Goal: Find specific page/section: Find specific page/section

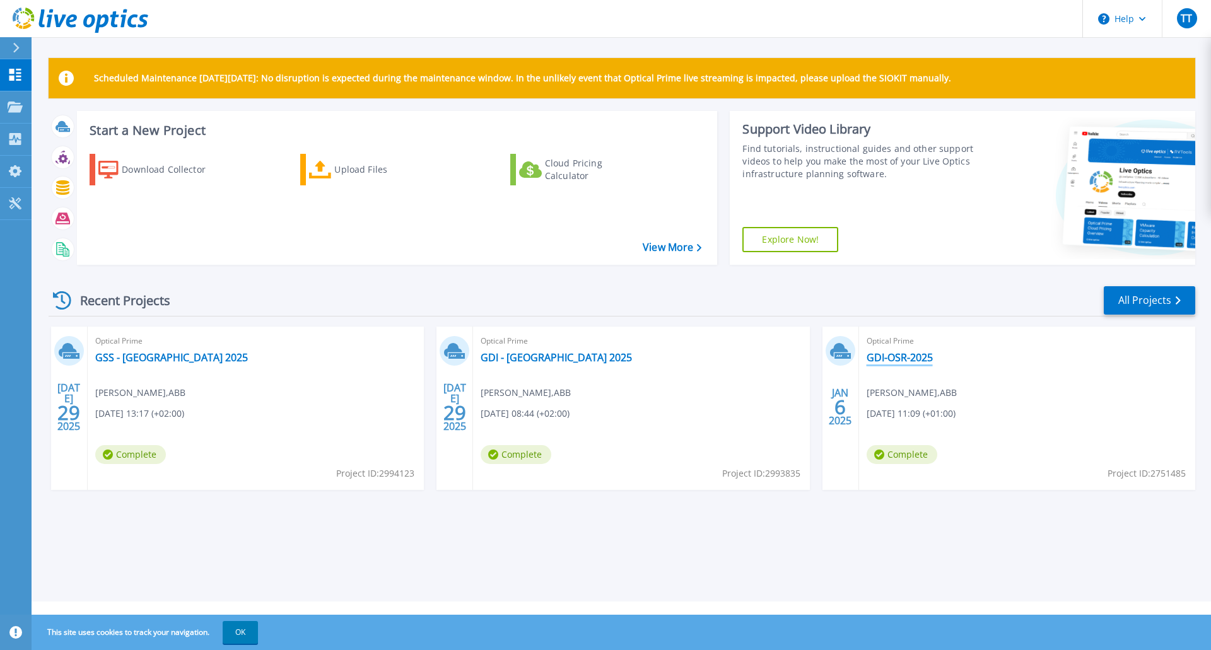
click at [905, 353] on link "GDI-OSR-2025" at bounding box center [900, 357] width 66 height 13
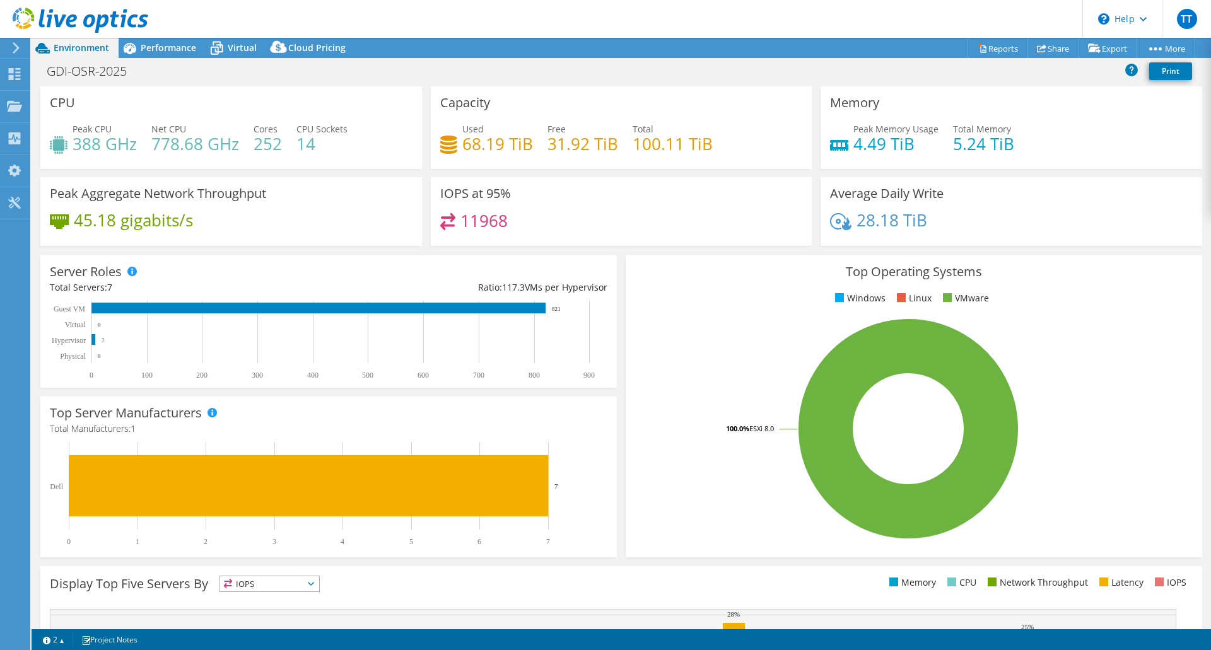
select select "USD"
select select "EUFrankfurt"
select select "EUR"
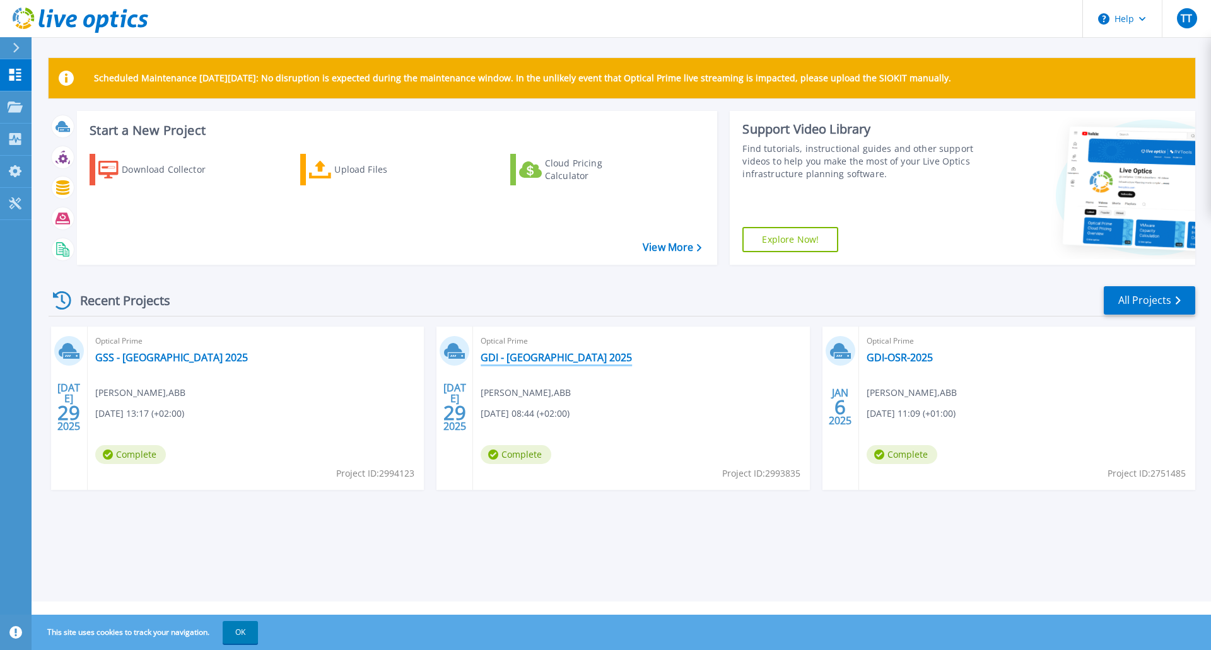
click at [527, 359] on link "GDI - Ostrava 2025" at bounding box center [556, 357] width 151 height 13
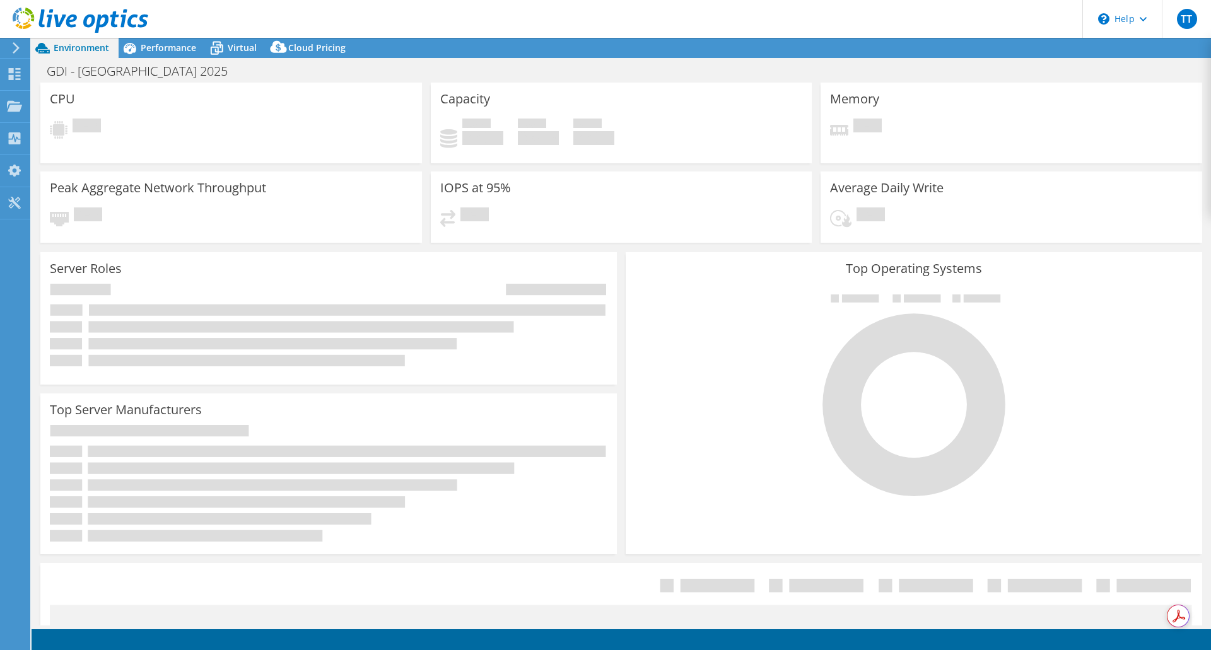
select select "EUFrankfurt"
select select "USD"
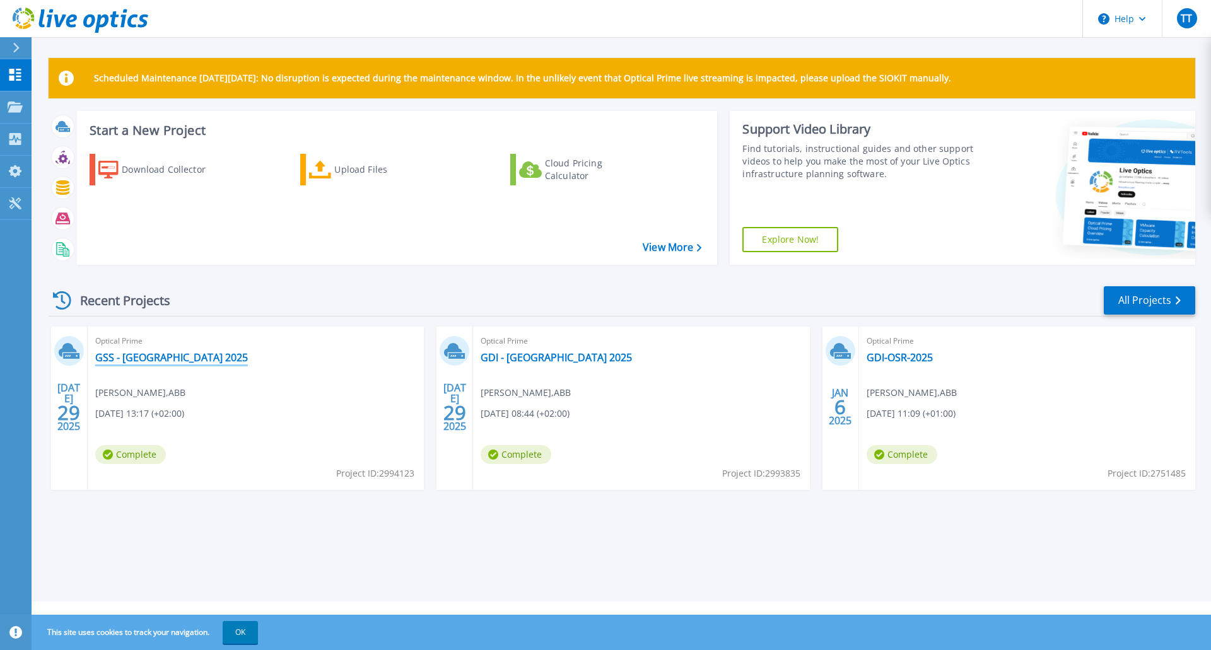
click at [151, 355] on link "GSS - [GEOGRAPHIC_DATA] 2025" at bounding box center [171, 357] width 153 height 13
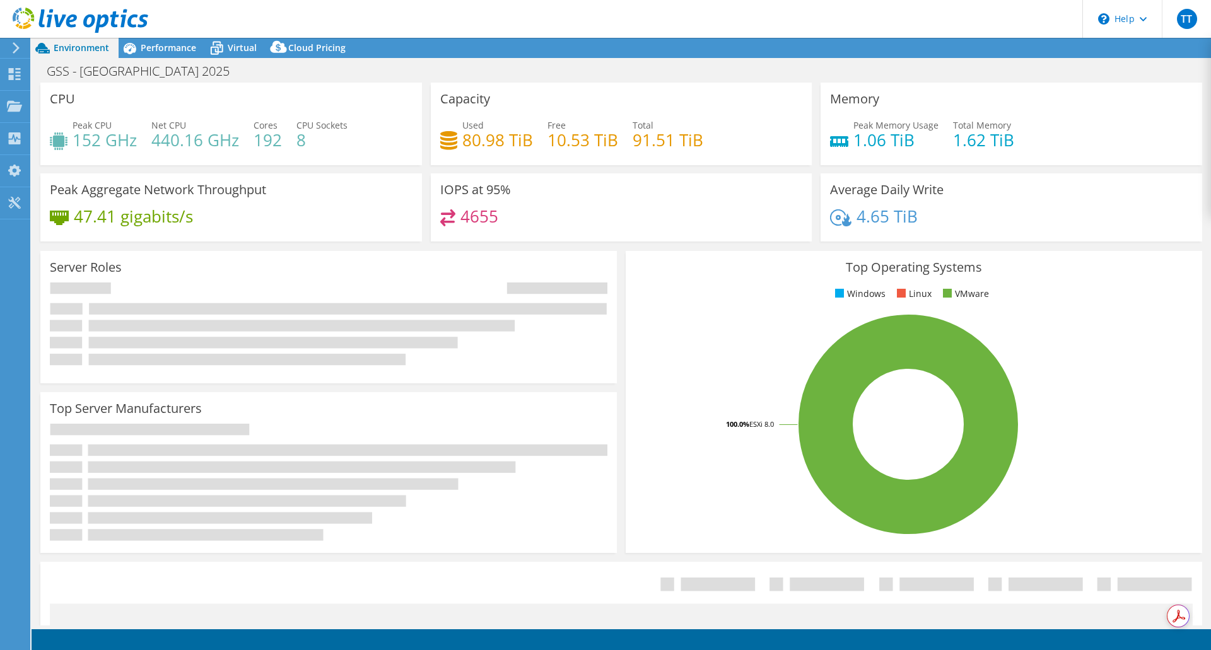
select select "EUFrankfurt"
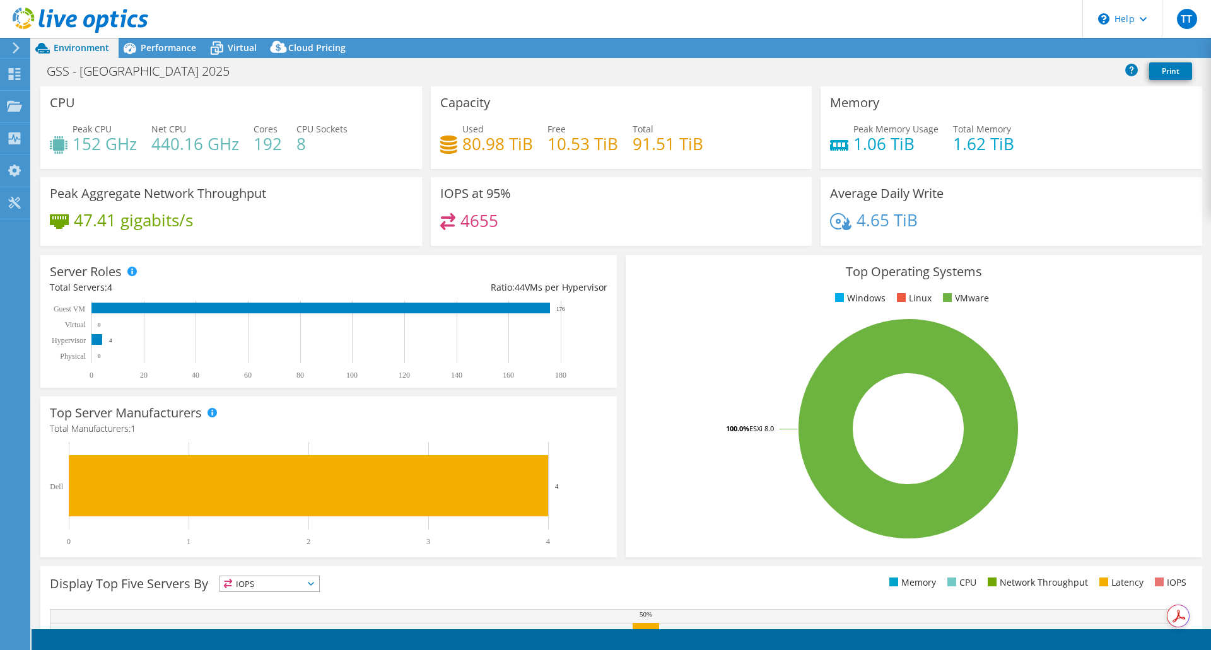
select select "EUFrankfurt"
select select "USD"
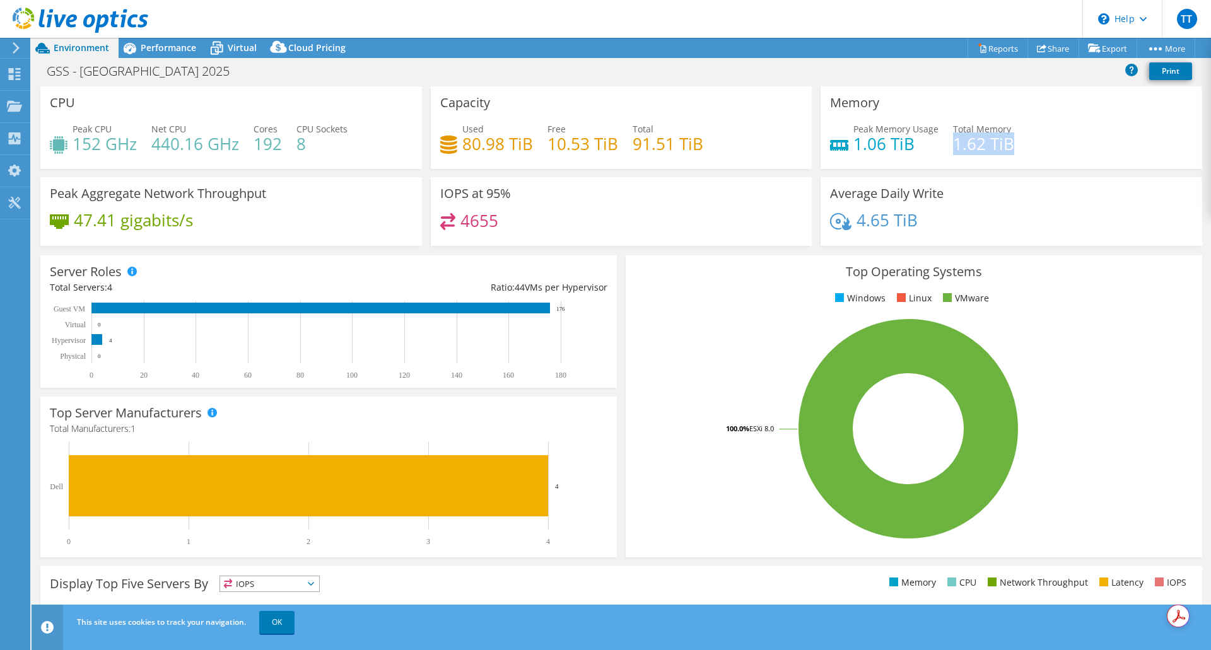
drag, startPoint x: 1014, startPoint y: 144, endPoint x: 947, endPoint y: 148, distance: 66.9
click at [947, 148] on div "Peak Memory Usage 1.06 TiB Total Memory 1.62 TiB" at bounding box center [1011, 142] width 363 height 41
click at [16, 47] on icon at bounding box center [15, 47] width 9 height 11
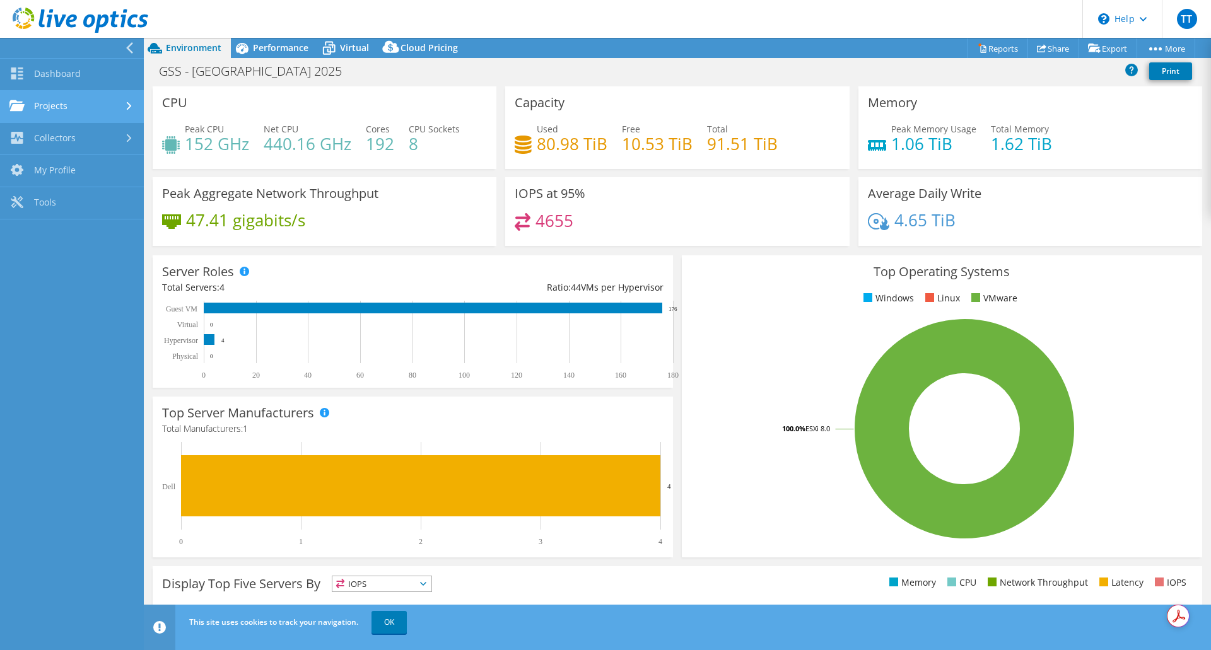
click at [73, 100] on link "Projects" at bounding box center [72, 107] width 144 height 32
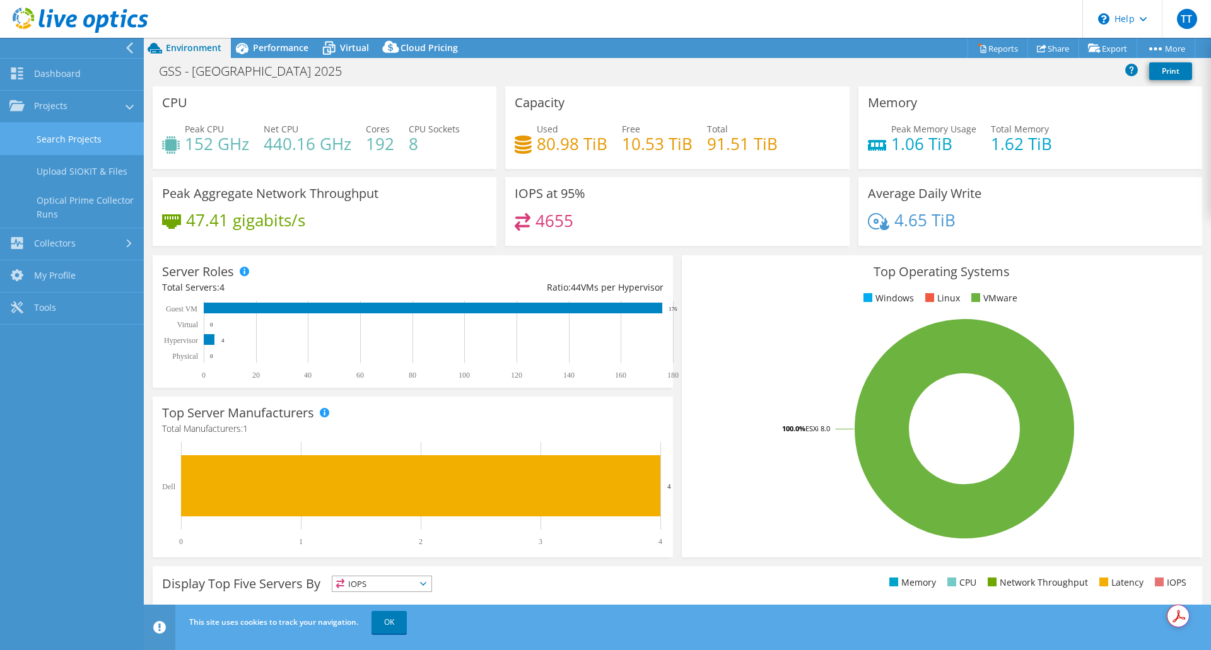
click at [97, 141] on link "Search Projects" at bounding box center [72, 139] width 144 height 32
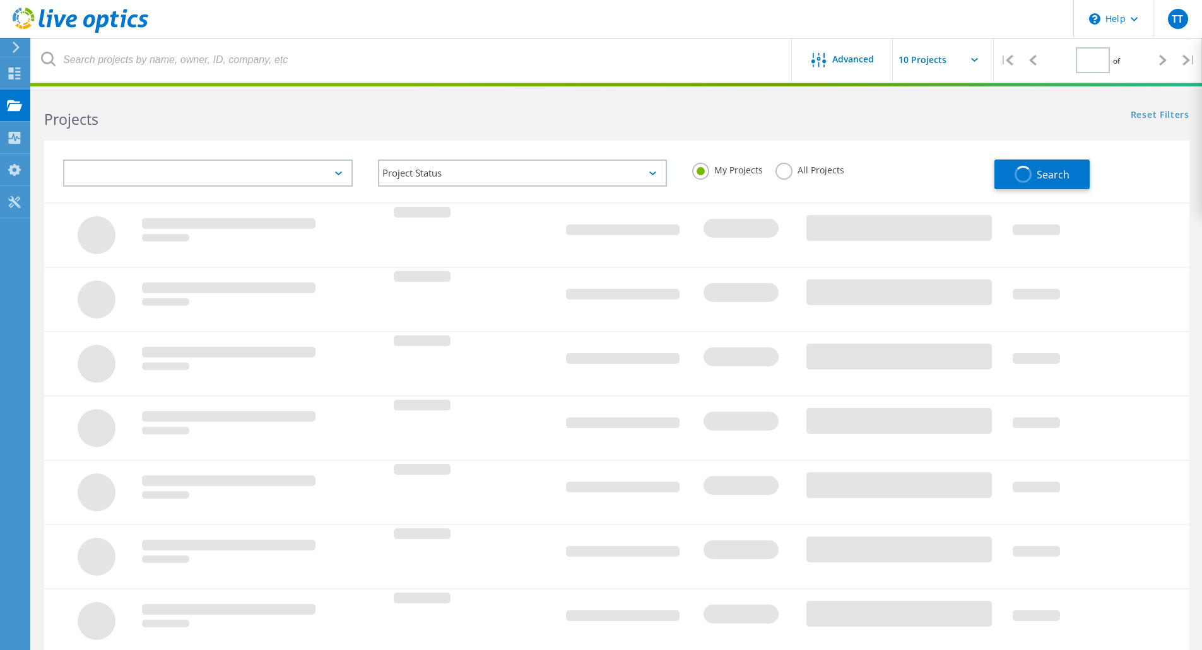
type input "1"
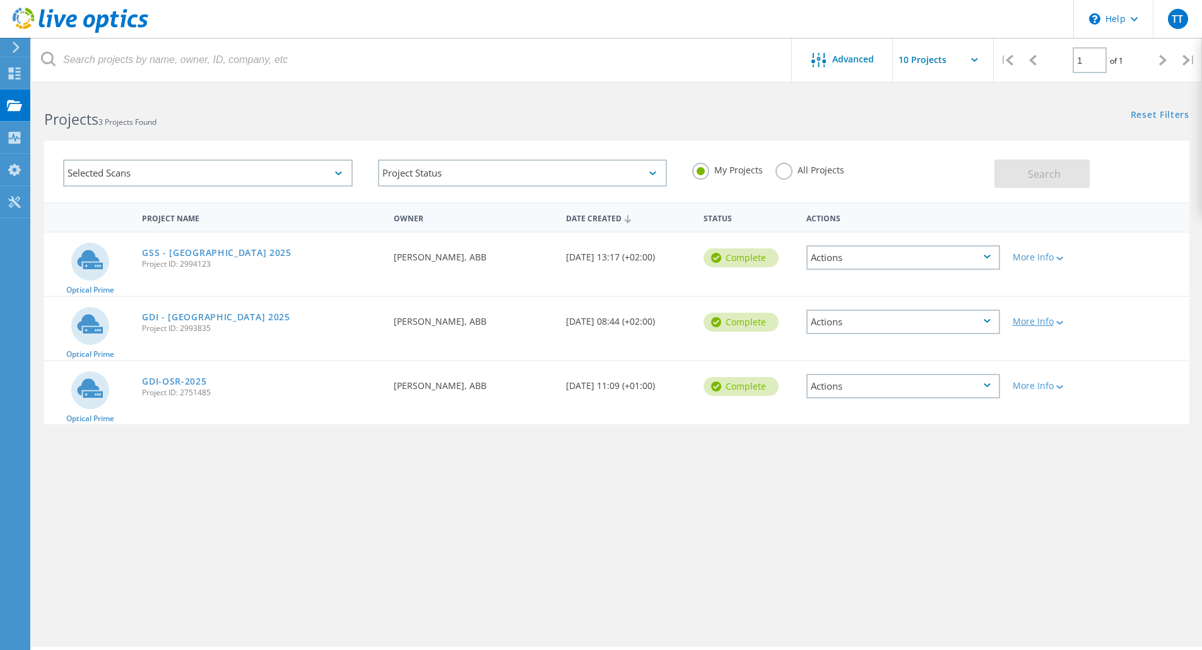
click at [1063, 323] on icon at bounding box center [1059, 323] width 7 height 4
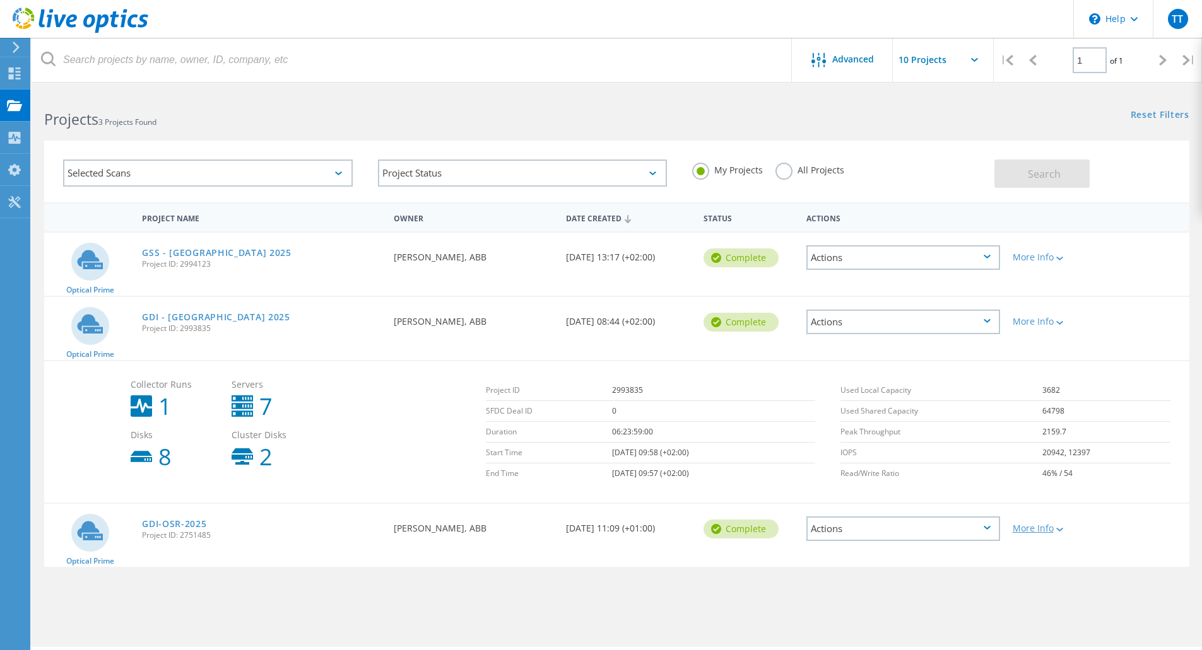
click at [1063, 527] on div at bounding box center [1057, 529] width 9 height 8
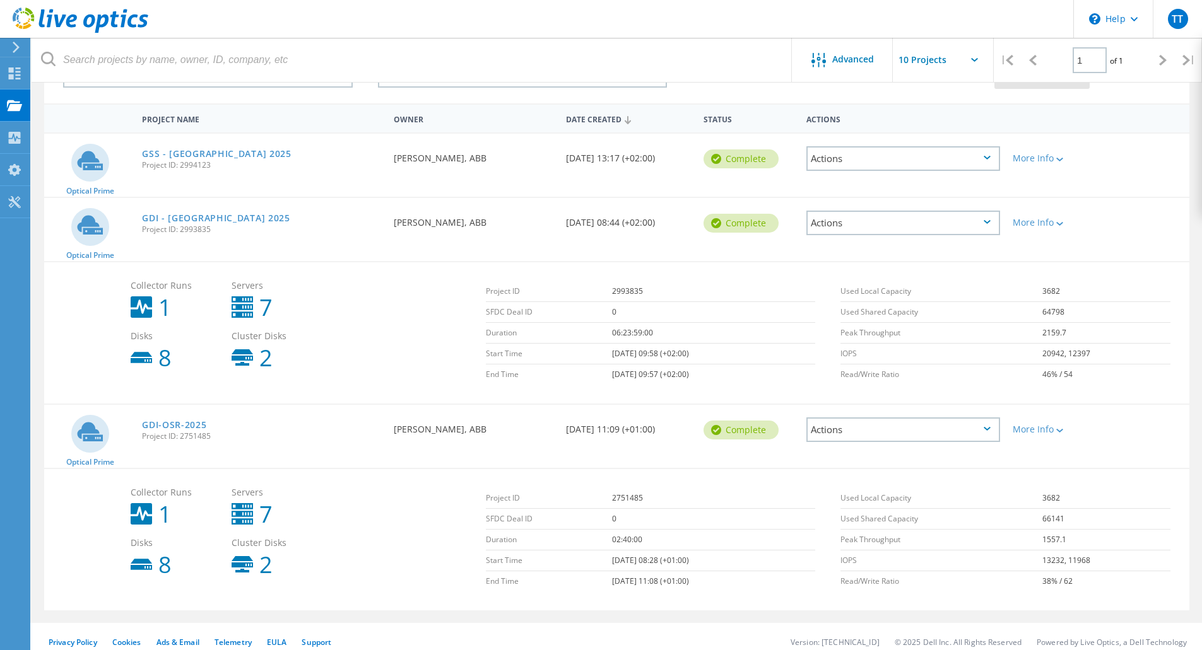
scroll to position [110, 0]
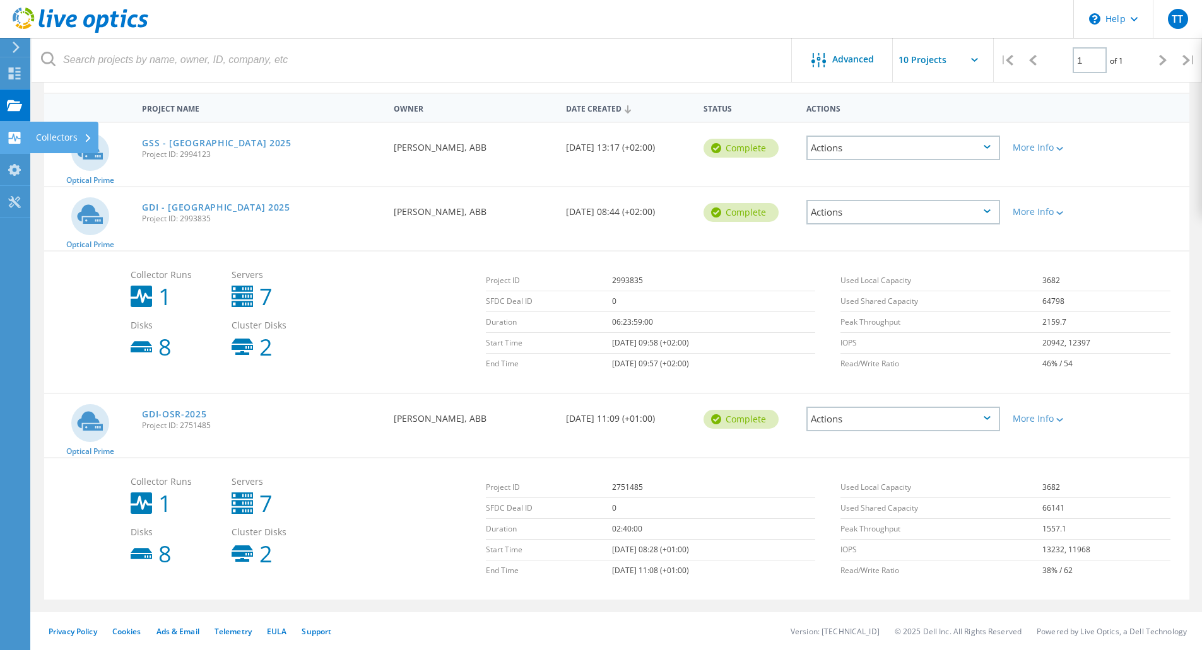
click at [18, 137] on icon at bounding box center [14, 138] width 15 height 12
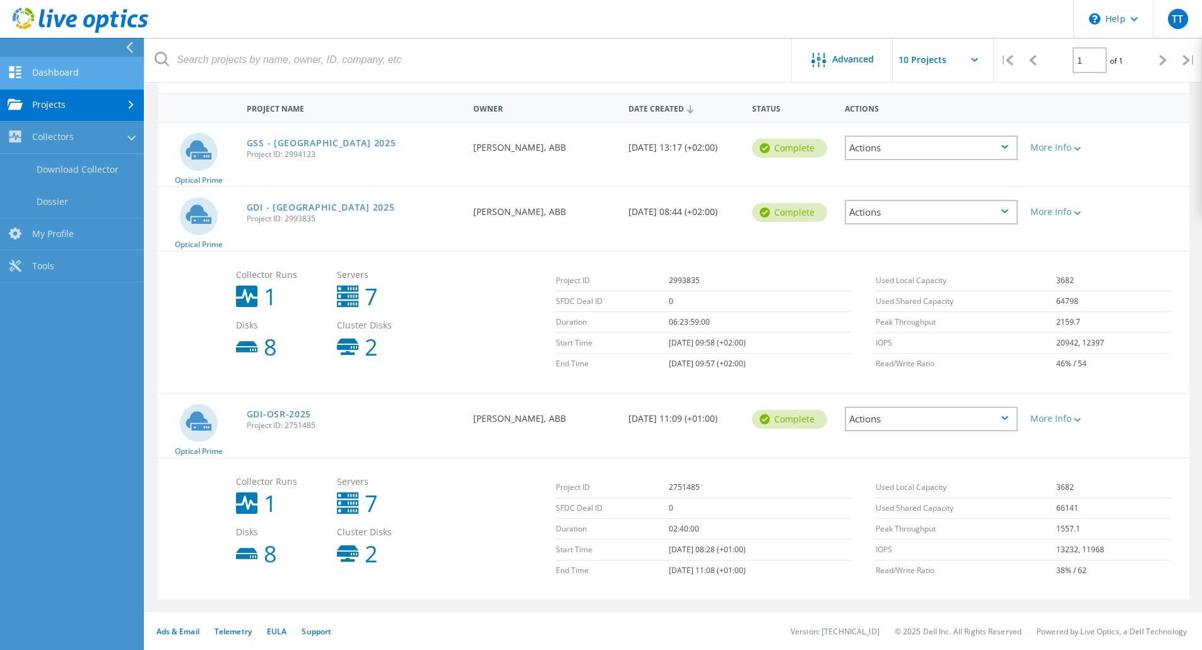
click at [57, 74] on link "Dashboard" at bounding box center [72, 73] width 144 height 32
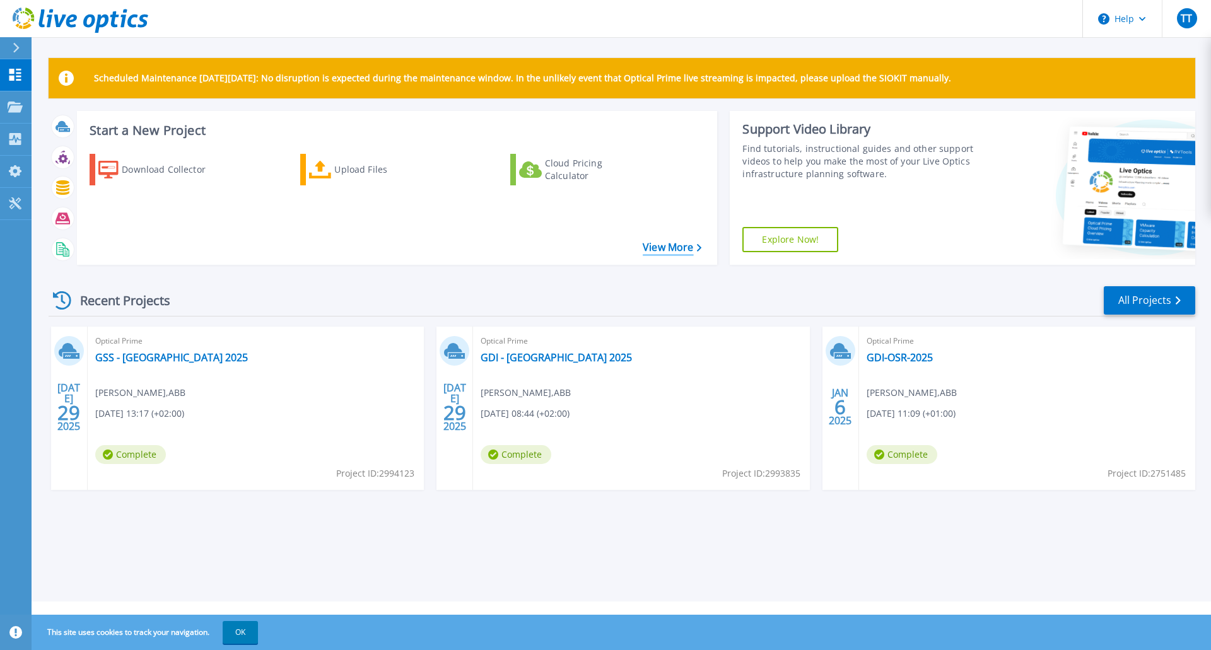
click at [700, 250] on icon at bounding box center [699, 248] width 5 height 8
